Goal: Task Accomplishment & Management: Manage account settings

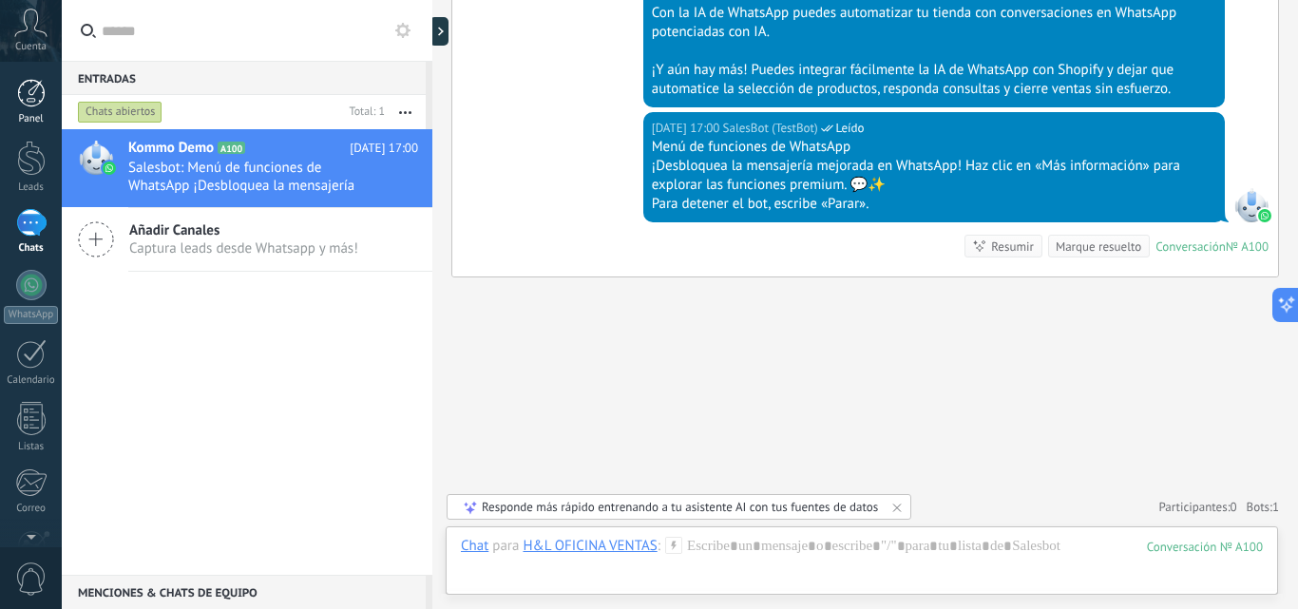
click at [31, 122] on div "Panel" at bounding box center [31, 119] width 55 height 12
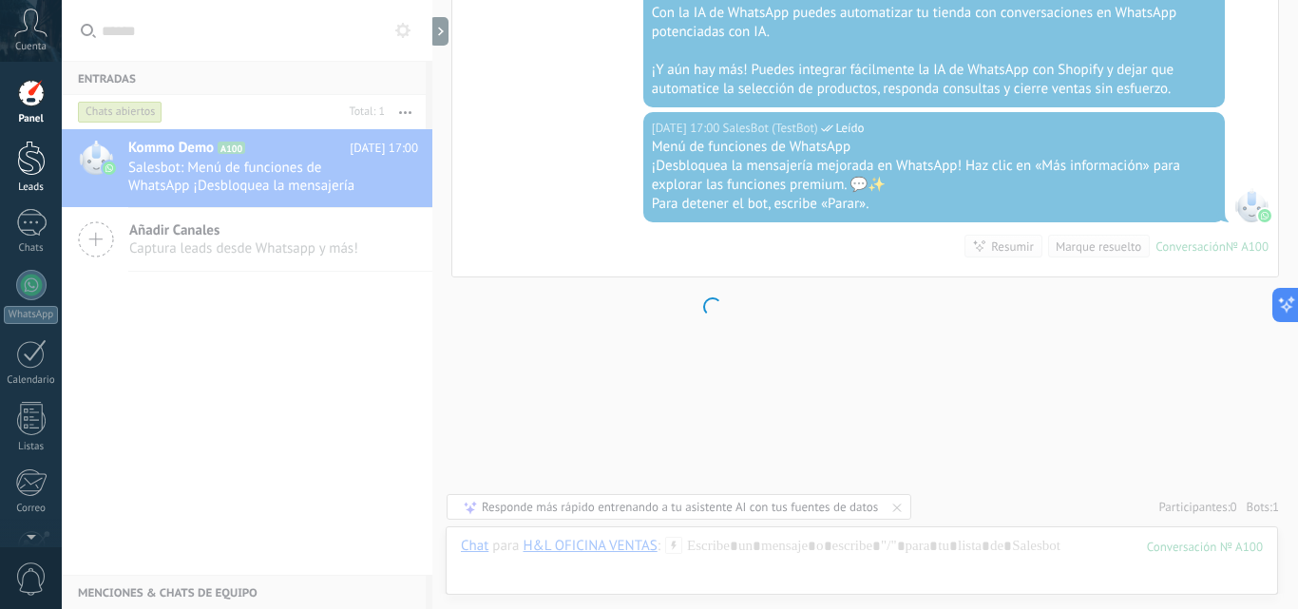
click at [21, 169] on div at bounding box center [31, 158] width 29 height 35
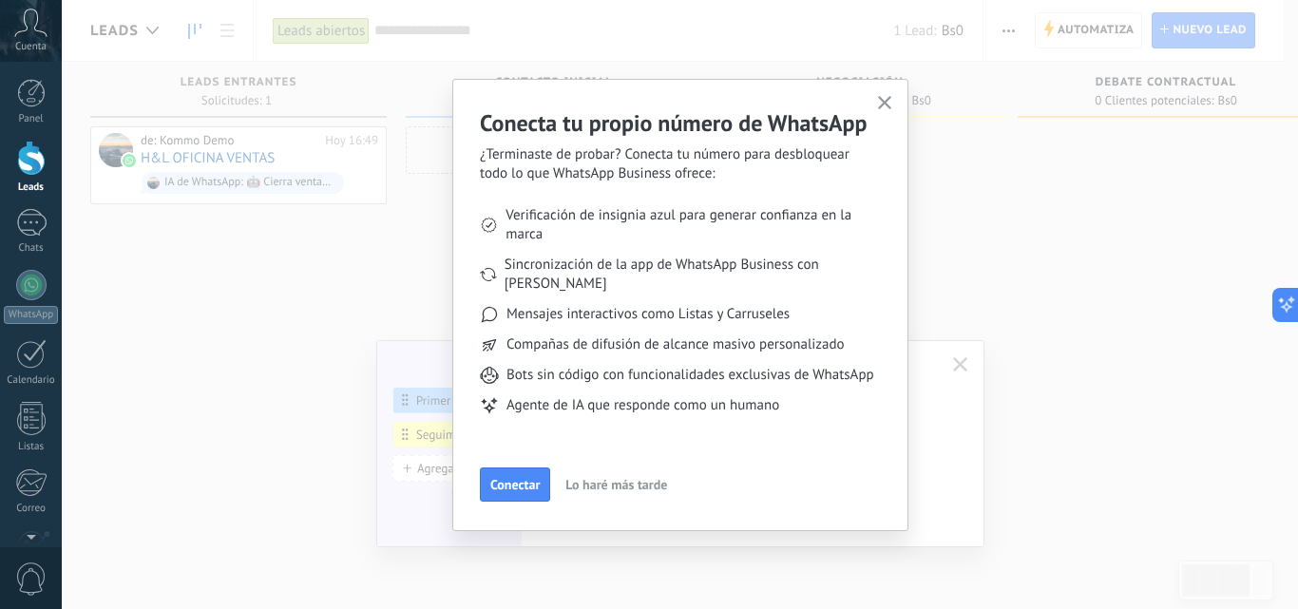
click at [580, 487] on span "Lo haré más tarde" at bounding box center [616, 484] width 102 height 13
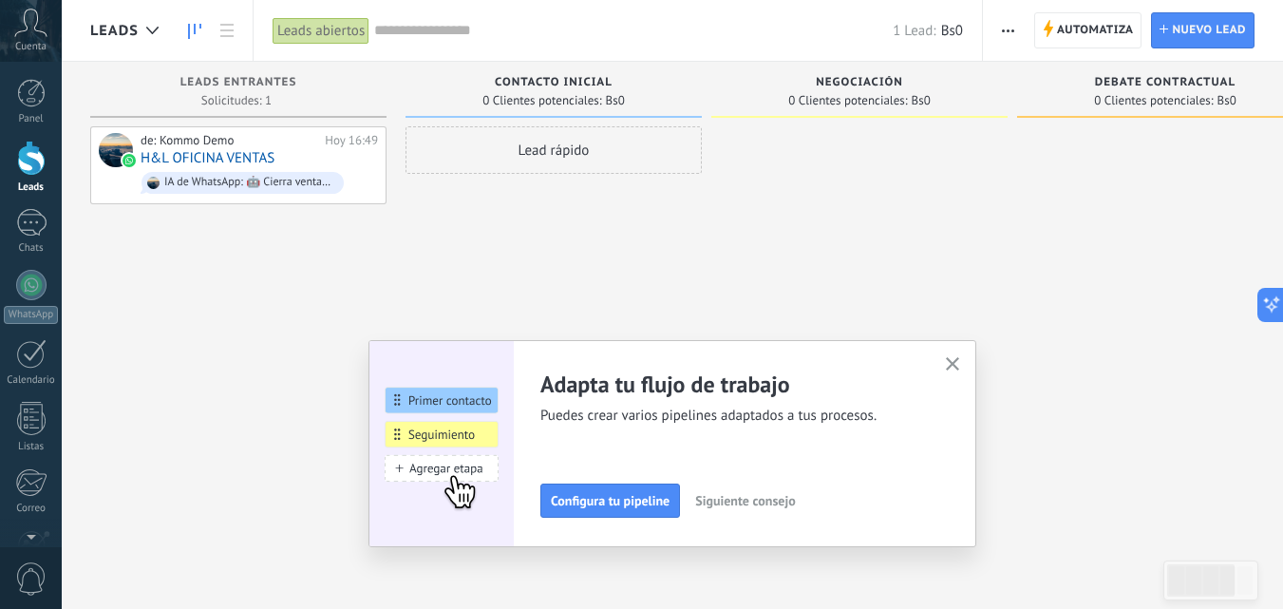
click at [965, 374] on button "button" at bounding box center [953, 365] width 24 height 26
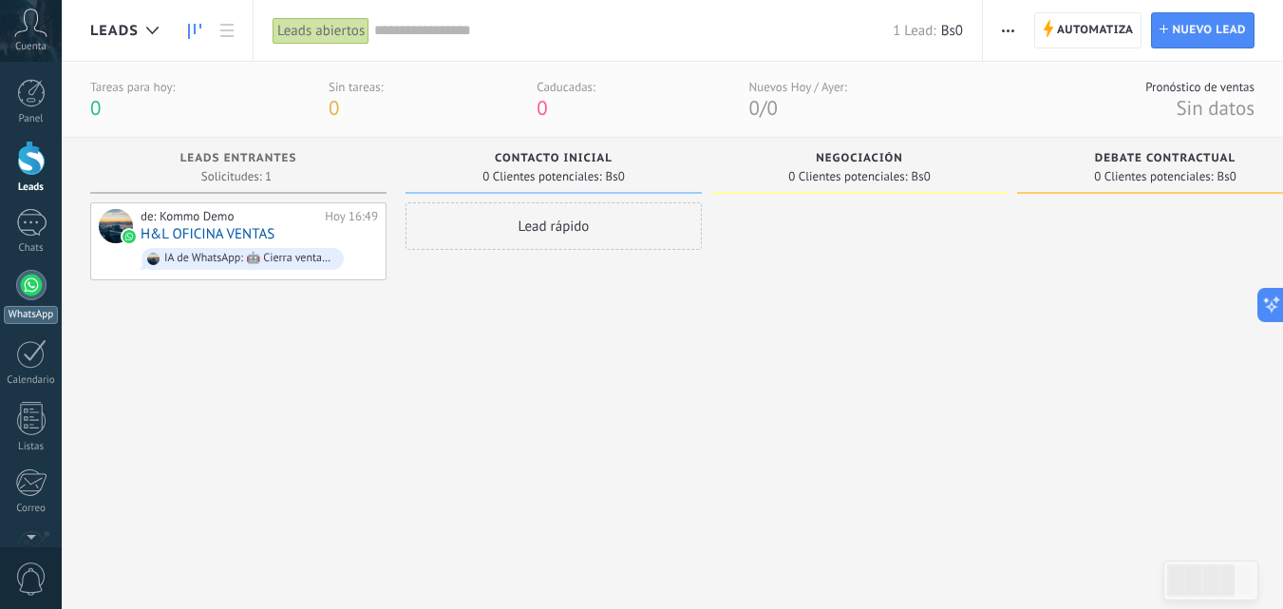
click at [34, 305] on link "WhatsApp" at bounding box center [31, 297] width 62 height 54
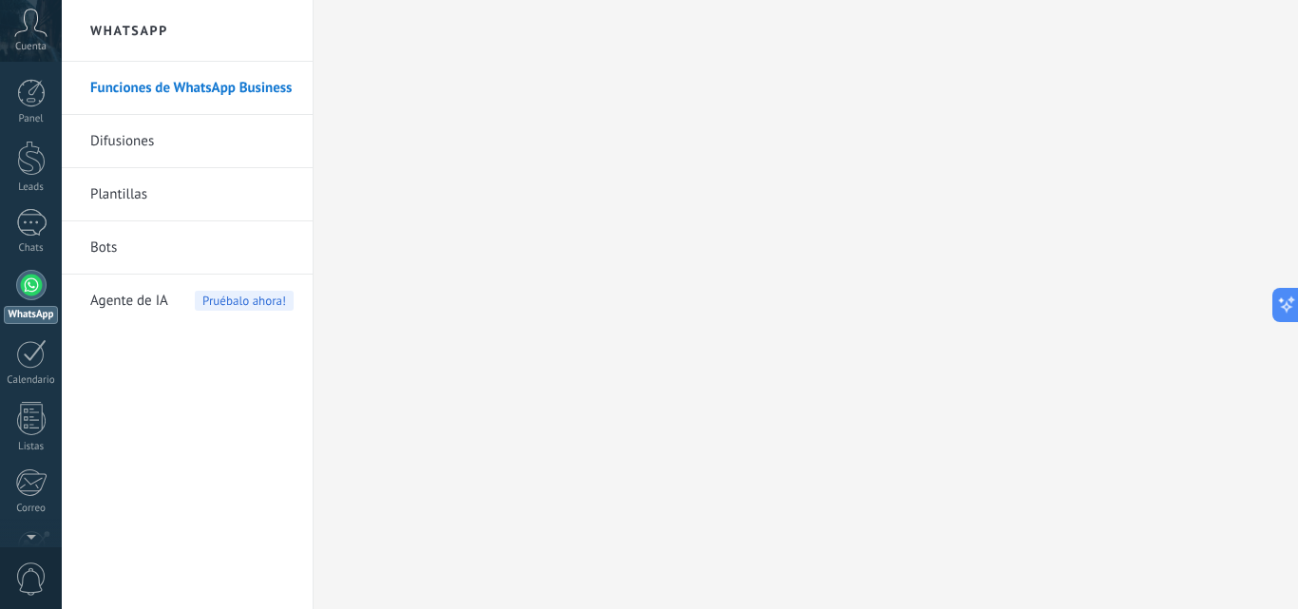
click at [147, 307] on span "Agente de IA" at bounding box center [129, 301] width 78 height 53
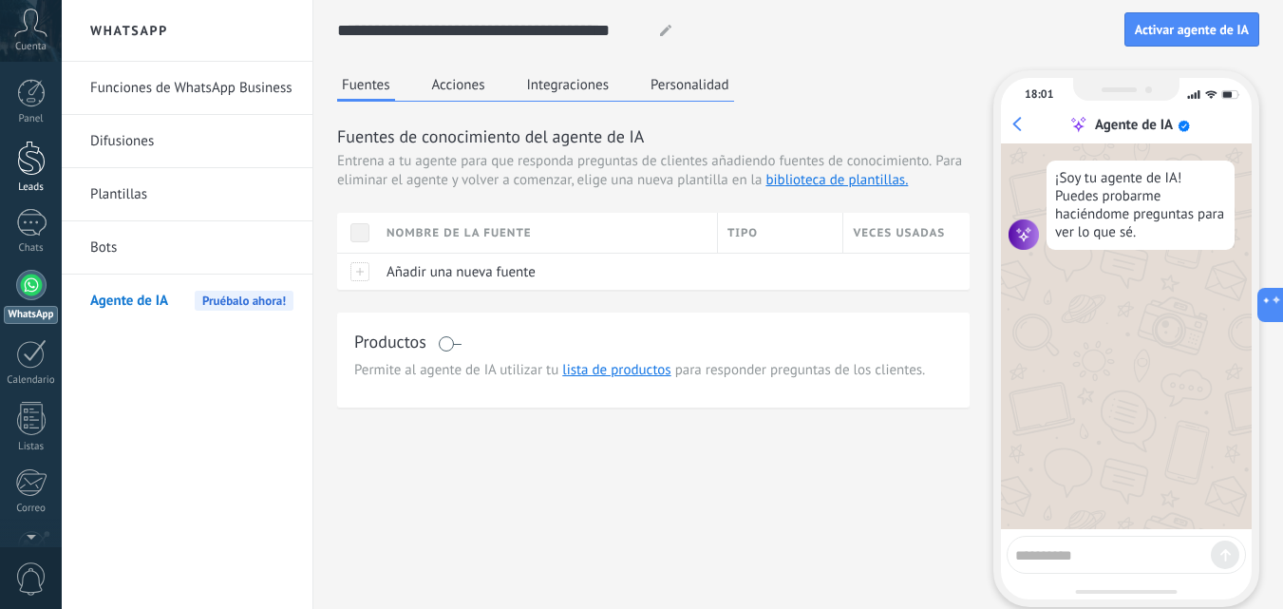
click at [42, 159] on div at bounding box center [31, 158] width 29 height 35
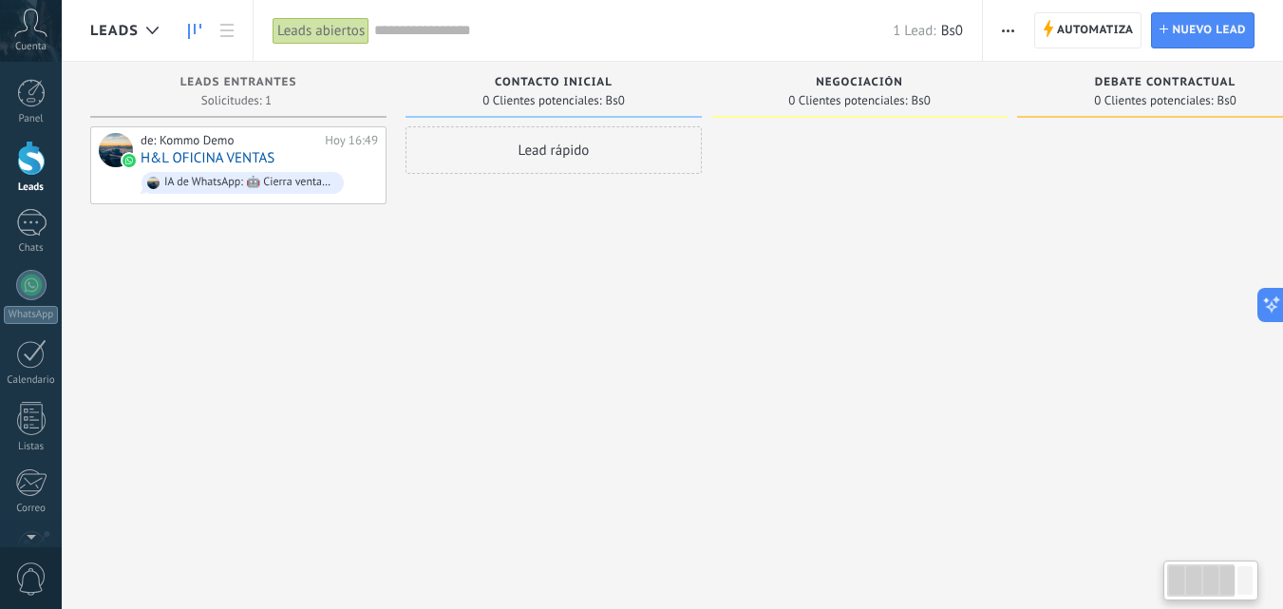
click at [691, 364] on div "Lead rápido" at bounding box center [554, 306] width 296 height 361
